Goal: Complete application form

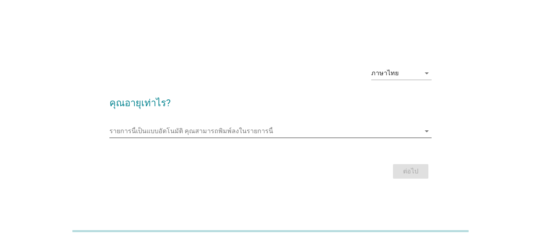
click at [427, 132] on icon "arrow_drop_down" at bounding box center [427, 131] width 10 height 10
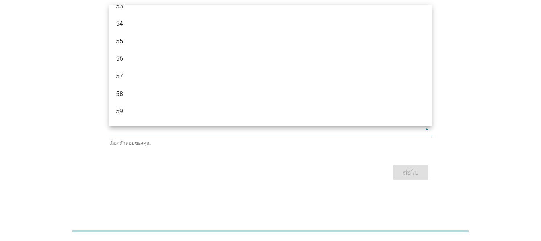
scroll to position [640, 0]
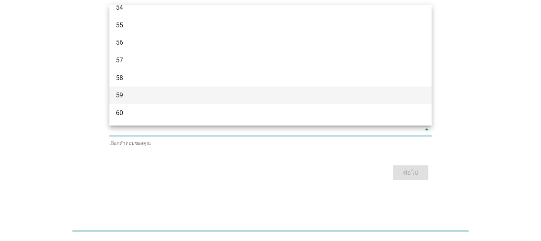
click at [124, 97] on div "59" at bounding box center [258, 96] width 284 height 10
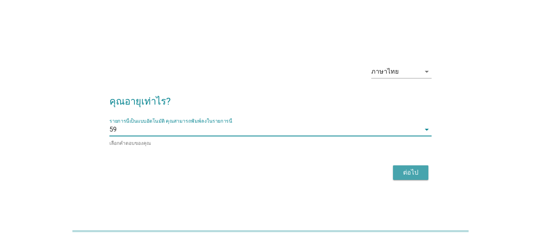
click at [405, 170] on div "ต่อไป" at bounding box center [410, 173] width 23 height 10
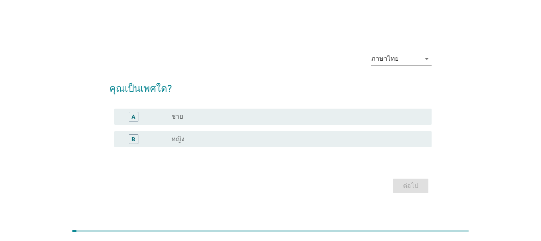
click at [135, 141] on div "B" at bounding box center [134, 139] width 4 height 8
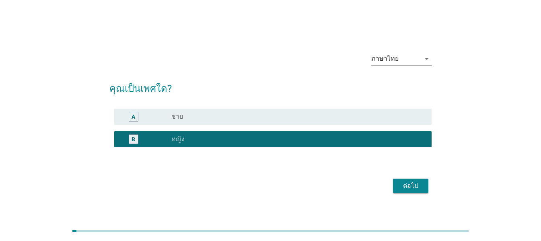
click at [405, 183] on div "ต่อไป" at bounding box center [410, 186] width 23 height 10
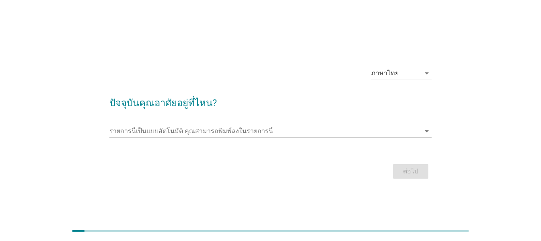
click at [427, 130] on icon "arrow_drop_down" at bounding box center [427, 131] width 10 height 10
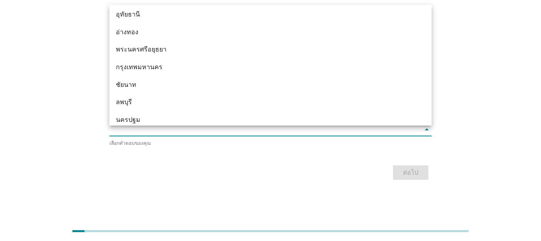
scroll to position [646, 0]
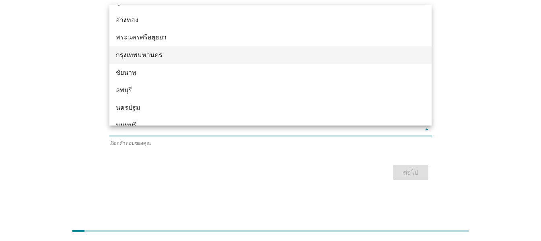
click at [138, 55] on div "กรุงเทพมหานคร" at bounding box center [258, 55] width 284 height 10
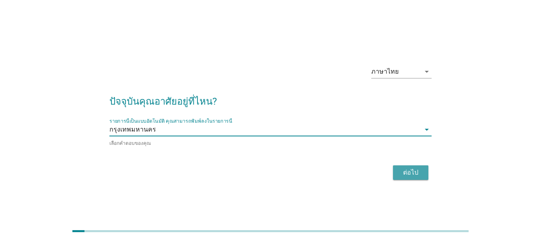
click at [403, 171] on div "ต่อไป" at bounding box center [410, 173] width 23 height 10
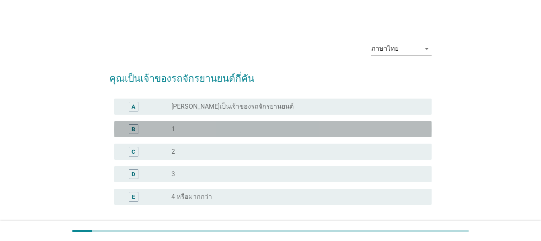
click at [134, 128] on div "B" at bounding box center [134, 129] width 4 height 8
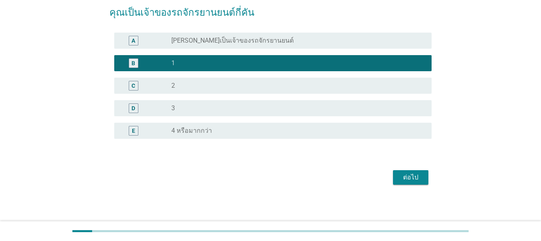
scroll to position [67, 0]
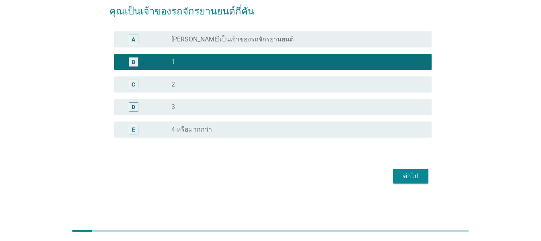
click at [405, 176] on div "ต่อไป" at bounding box center [410, 176] width 23 height 10
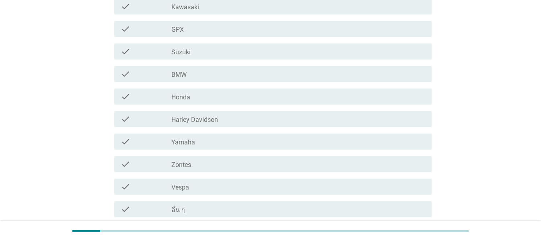
scroll to position [135, 0]
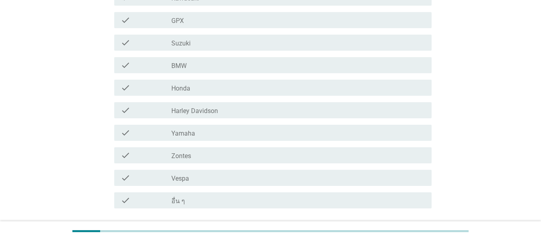
click at [135, 196] on div "check" at bounding box center [146, 201] width 51 height 10
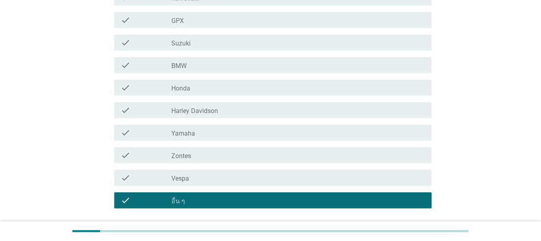
scroll to position [173, 0]
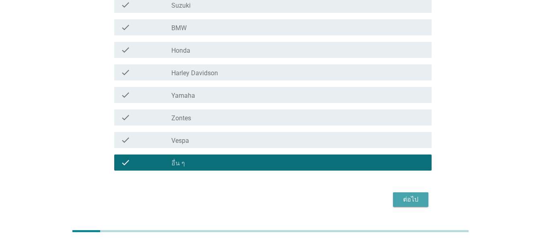
click at [409, 195] on div "ต่อไป" at bounding box center [410, 200] width 23 height 10
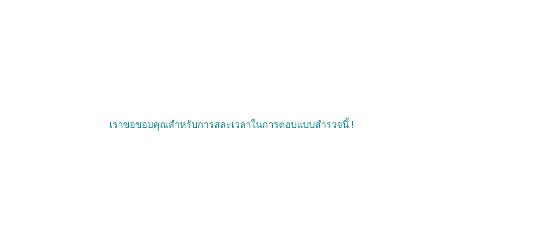
scroll to position [0, 0]
